Goal: Use online tool/utility: Utilize a website feature to perform a specific function

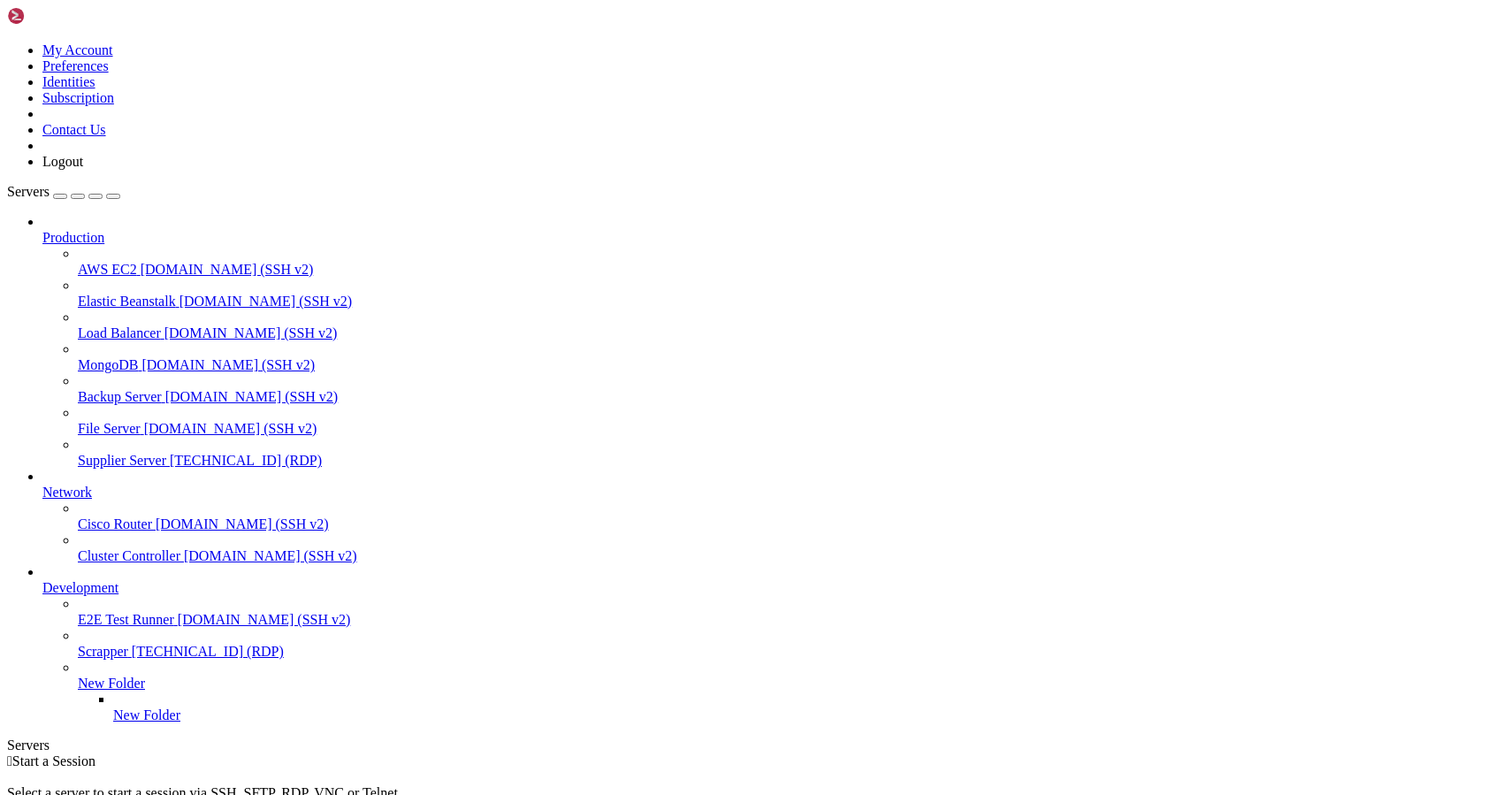
click at [169, 452] on span "[TECHNICAL_ID] (RDP)" at bounding box center [245, 460] width 152 height 15
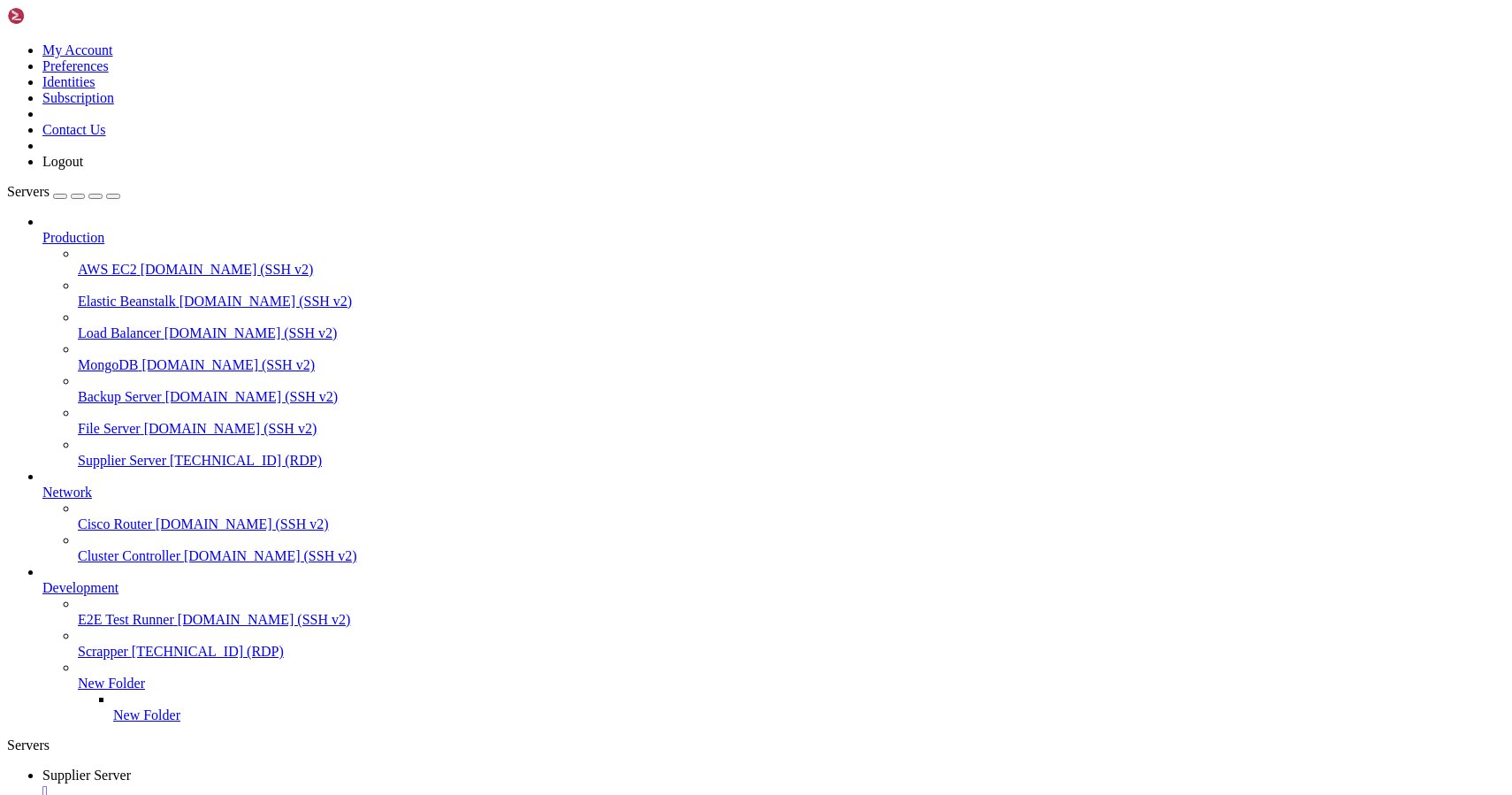
drag, startPoint x: 423, startPoint y: 1509, endPoint x: 284, endPoint y: 1509, distance: 139.0
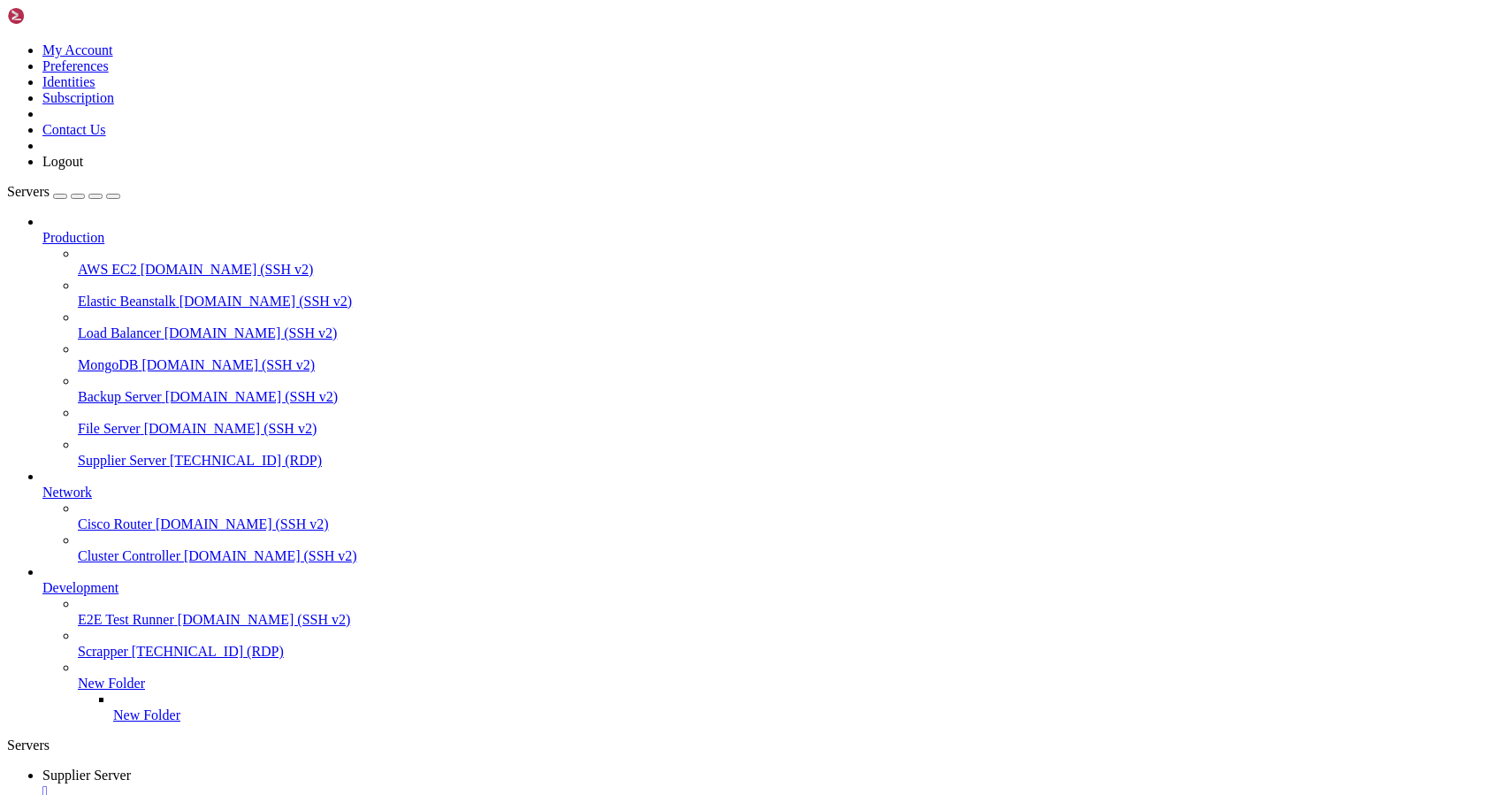
click at [353, 783] on div "" at bounding box center [773, 791] width 1462 height 16
